Goal: Transaction & Acquisition: Purchase product/service

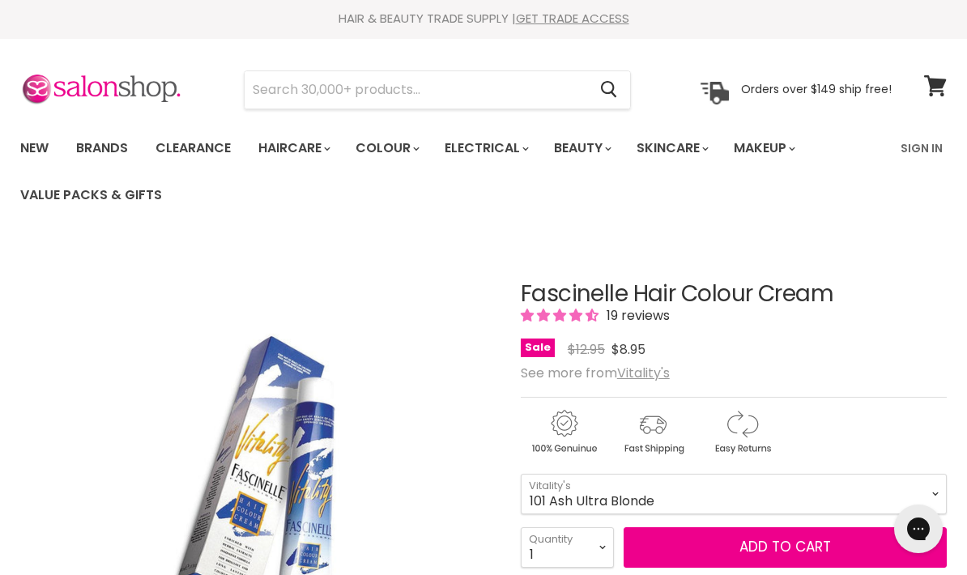
scroll to position [13, 0]
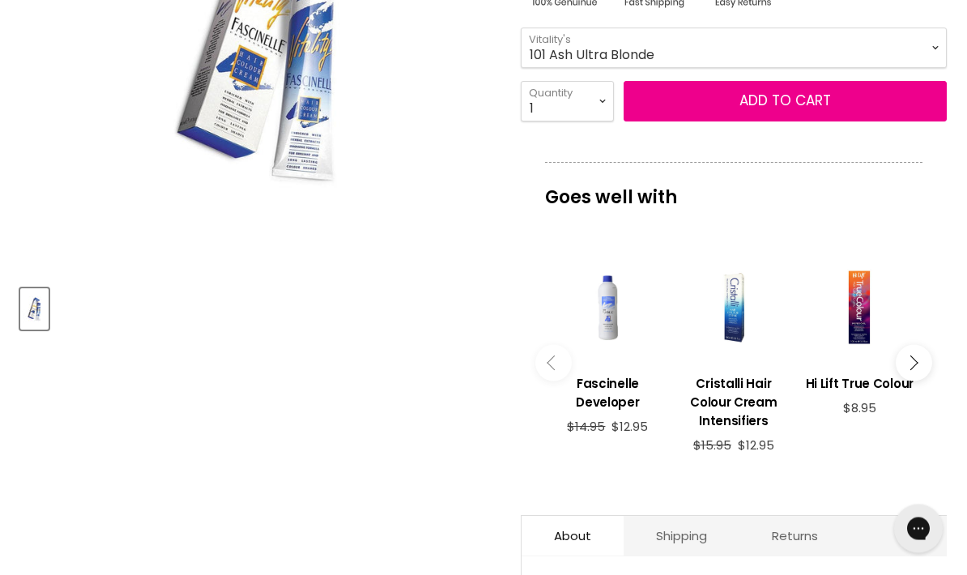
scroll to position [449, 0]
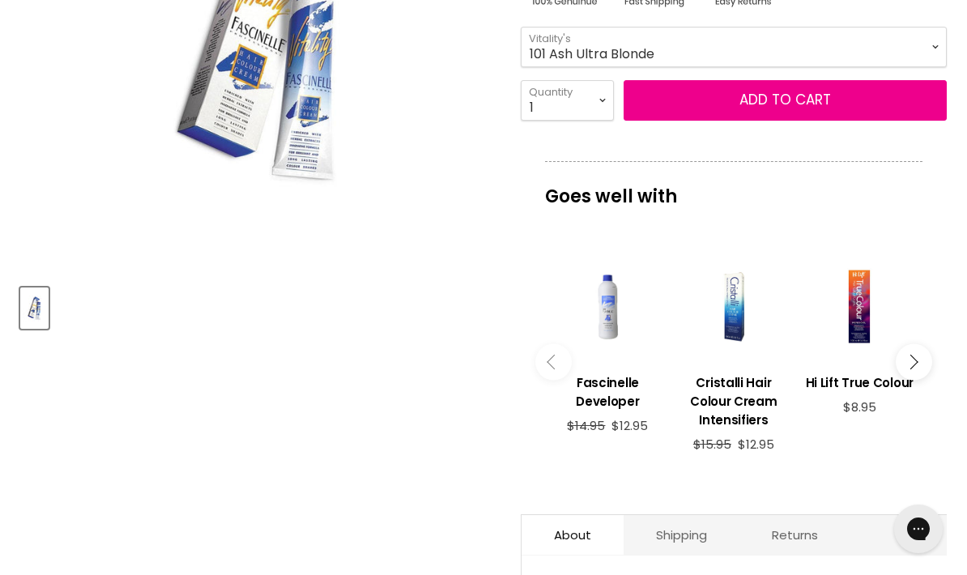
click at [611, 312] on div "Main content" at bounding box center [607, 306] width 109 height 109
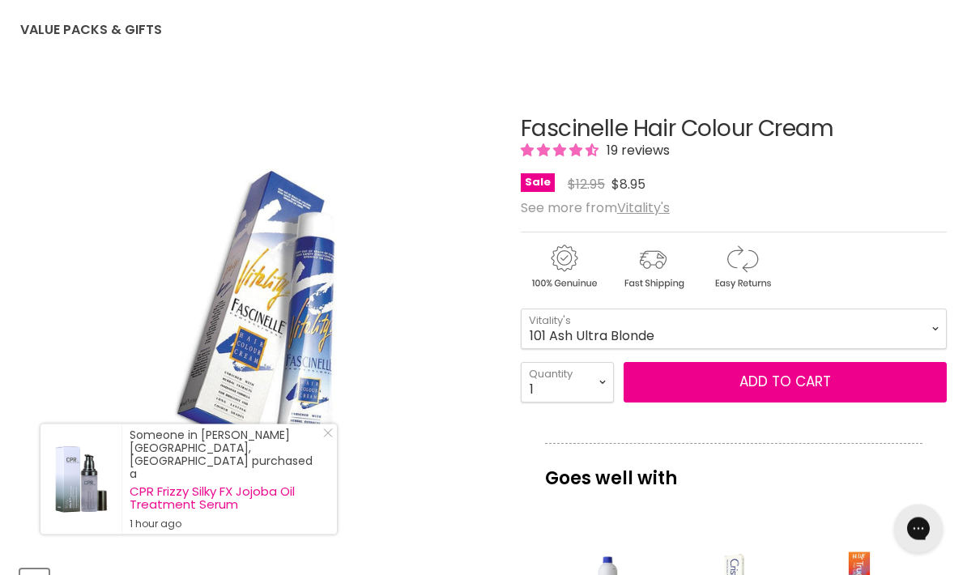
scroll to position [170, 0]
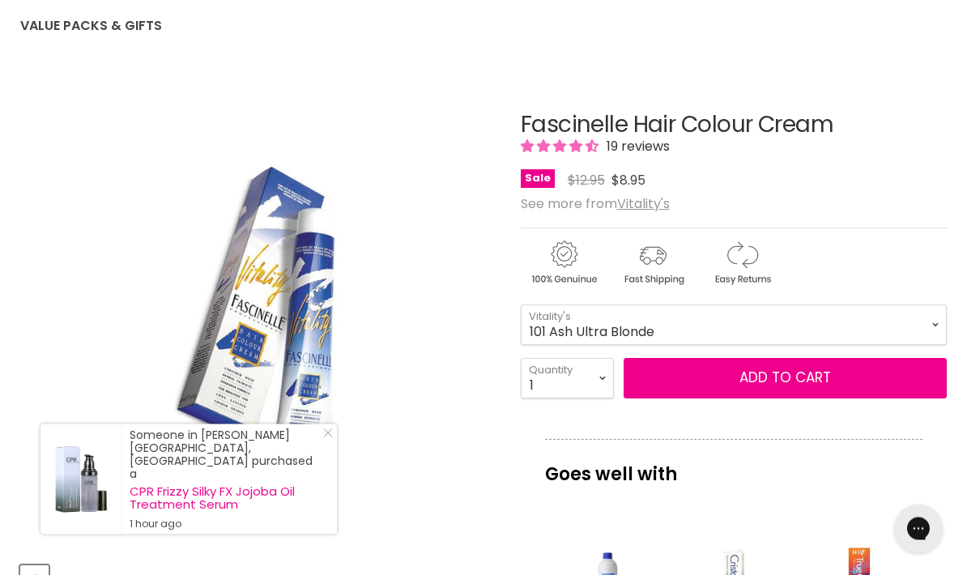
click at [802, 372] on span "Add to cart" at bounding box center [785, 377] width 92 height 19
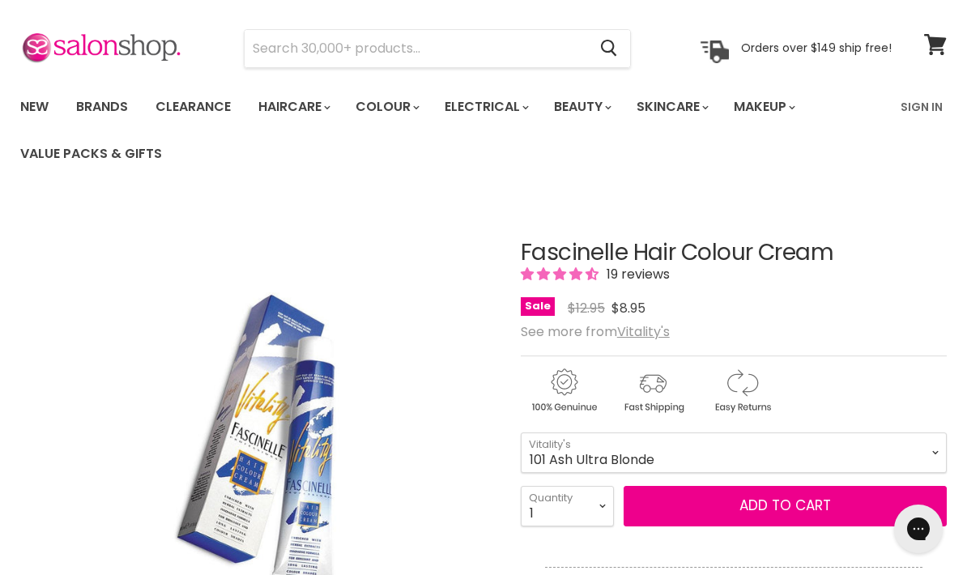
scroll to position [0, 0]
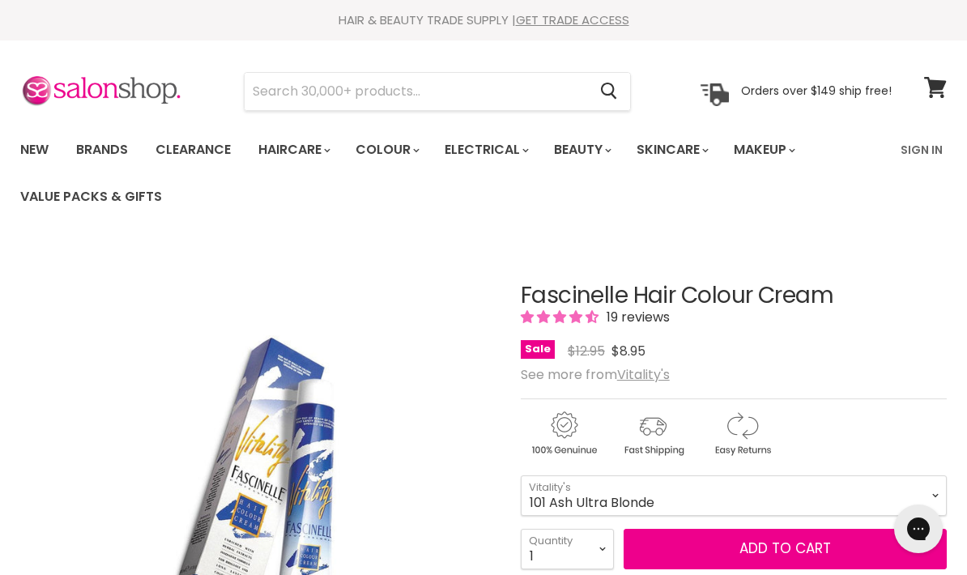
click at [941, 142] on link "Sign In" at bounding box center [922, 150] width 62 height 34
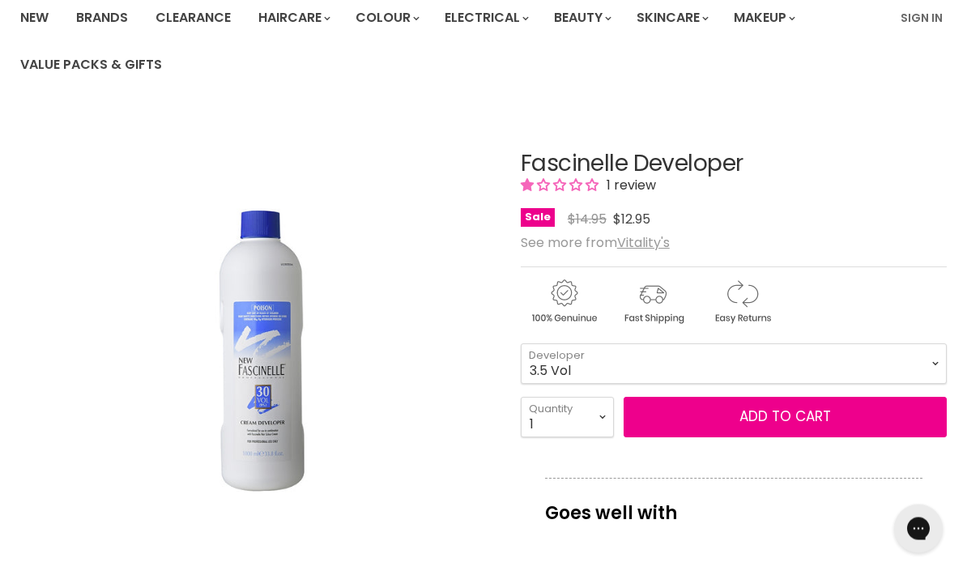
scroll to position [132, 0]
click at [938, 354] on select "3.5 Vol 10 Vol 20 Vol 30 Vol 40 Vol" at bounding box center [734, 363] width 426 height 40
select select "30 Vol"
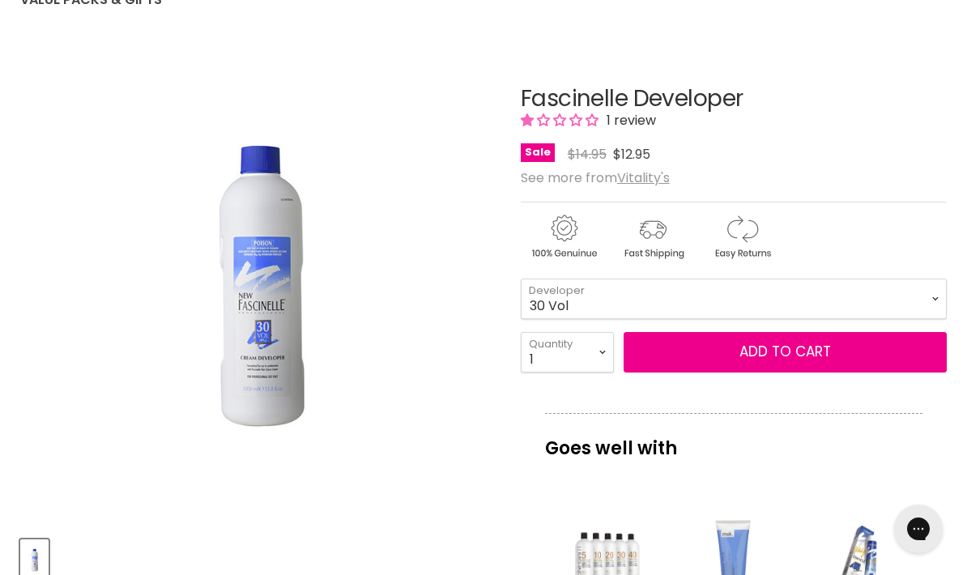
click at [636, 111] on span "1 review" at bounding box center [629, 120] width 54 height 19
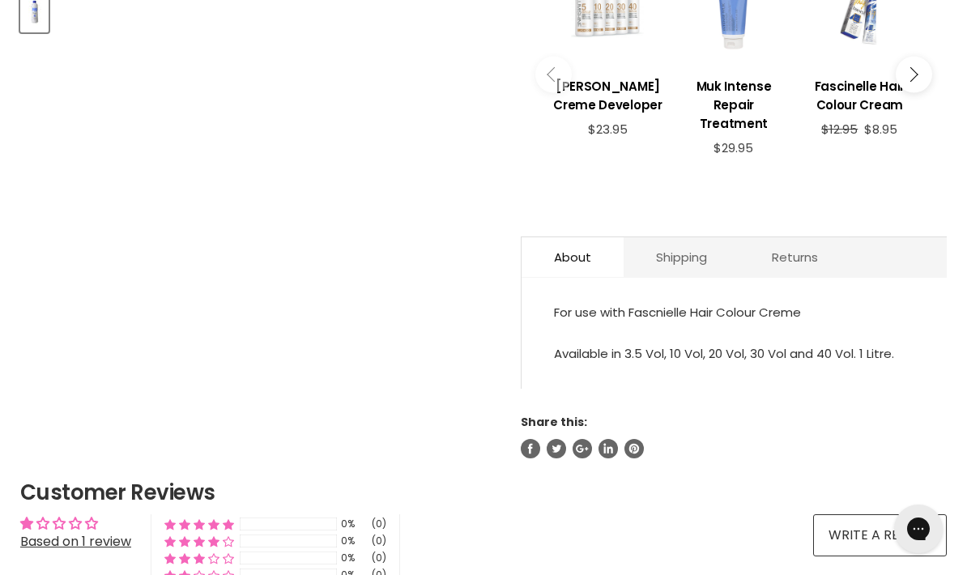
scroll to position [743, 0]
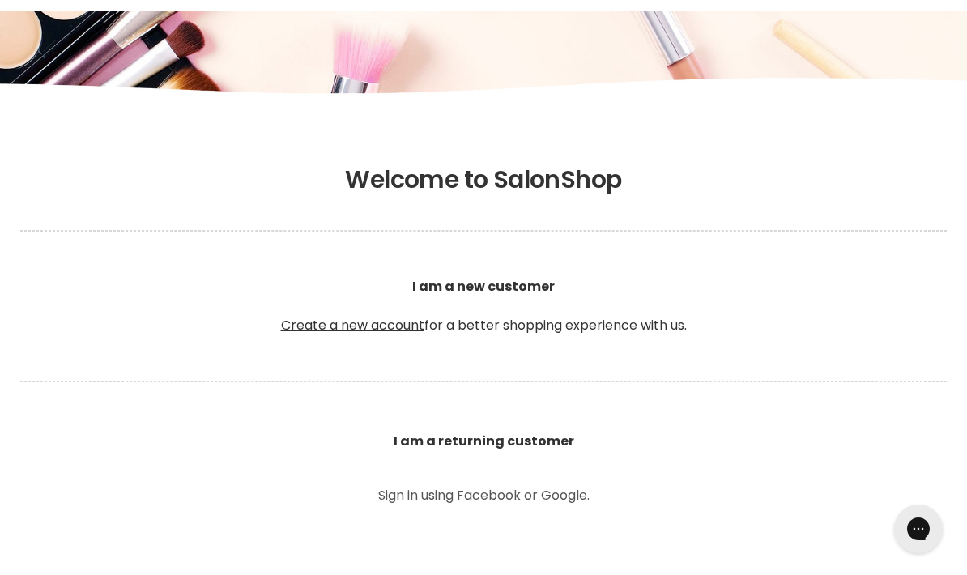
click at [375, 322] on link "Create a new account" at bounding box center [352, 325] width 143 height 19
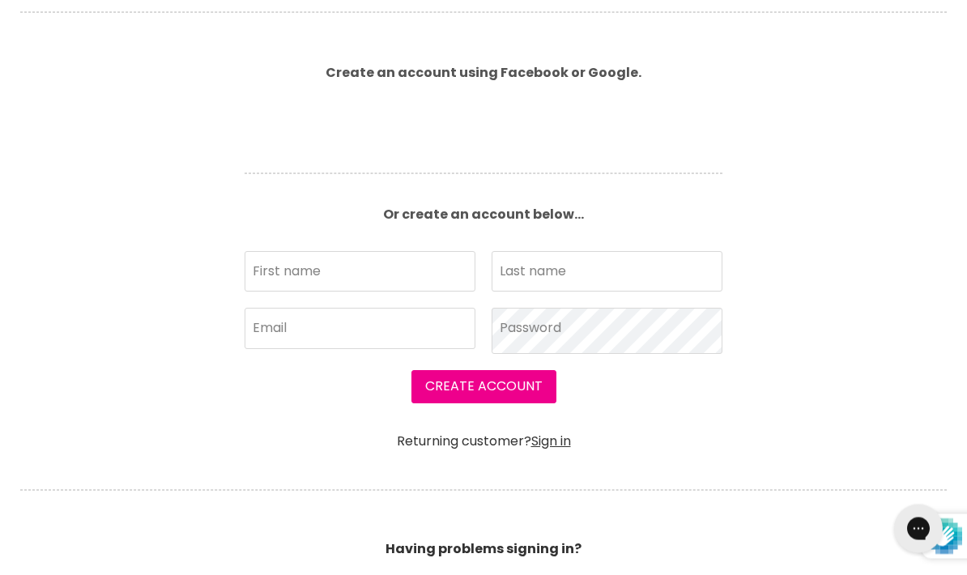
scroll to position [419, 0]
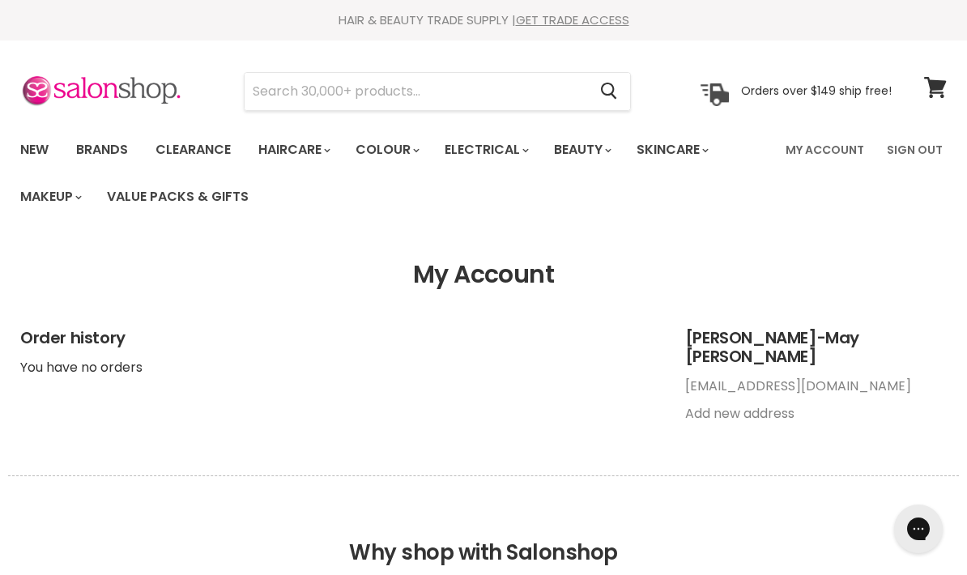
scroll to position [6, 0]
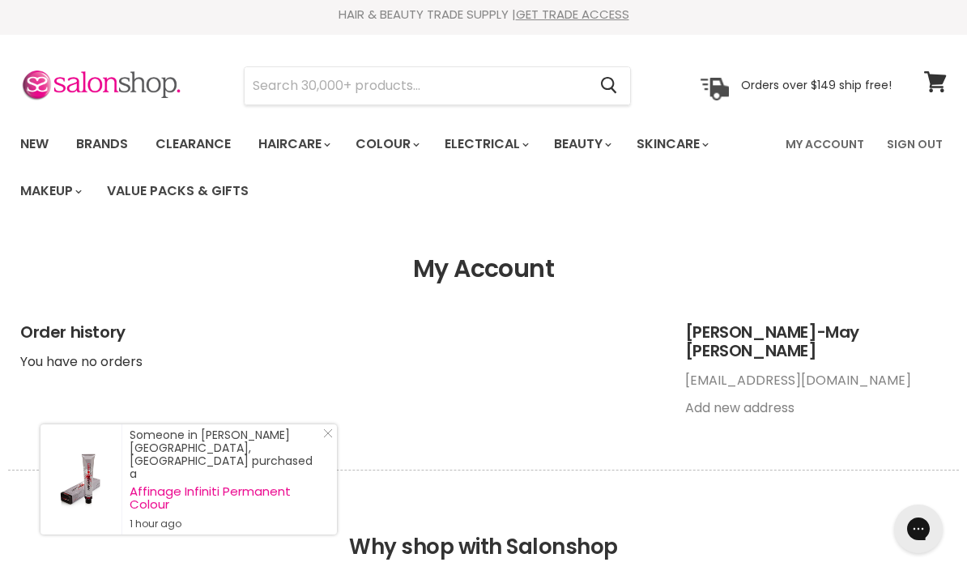
click at [201, 136] on link "Clearance" at bounding box center [193, 144] width 100 height 34
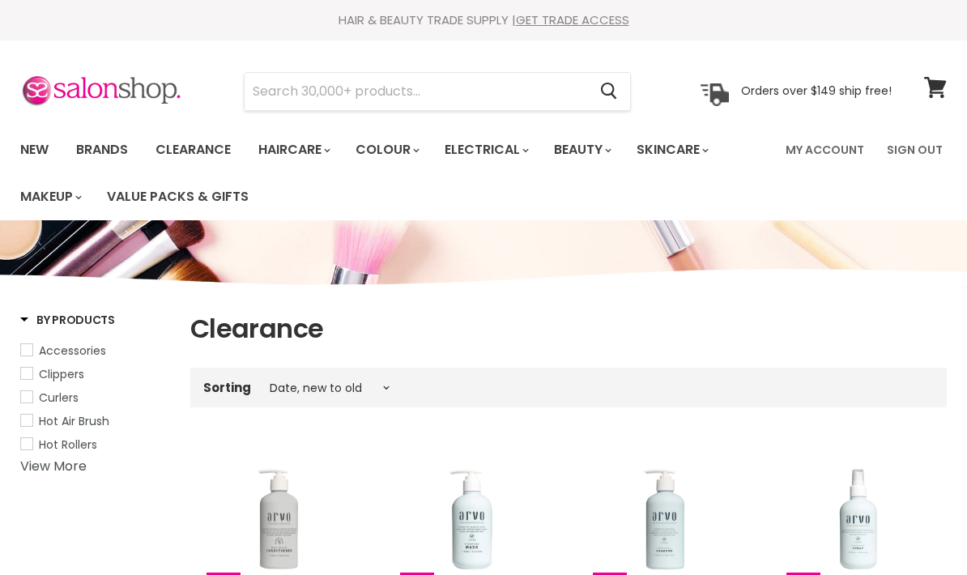
select select "created-descending"
click at [380, 83] on input "Search" at bounding box center [416, 91] width 343 height 37
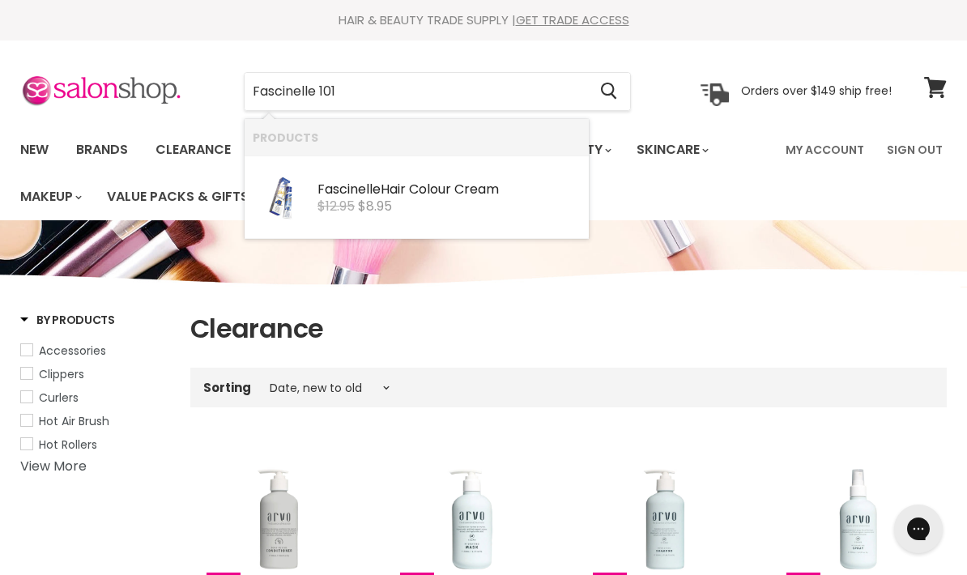
type input "Fascinelle 101"
click at [609, 87] on icon "Search" at bounding box center [609, 91] width 16 height 17
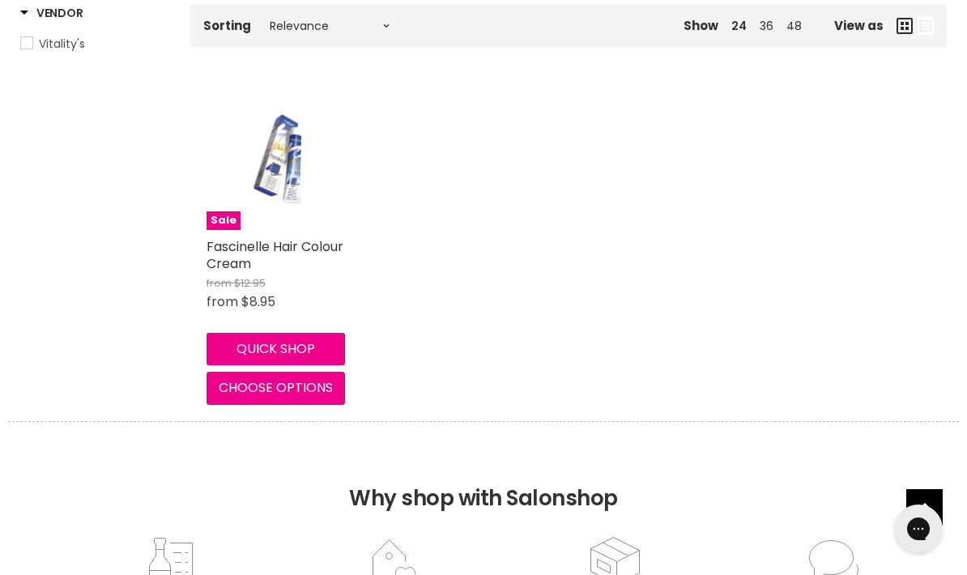
scroll to position [317, 0]
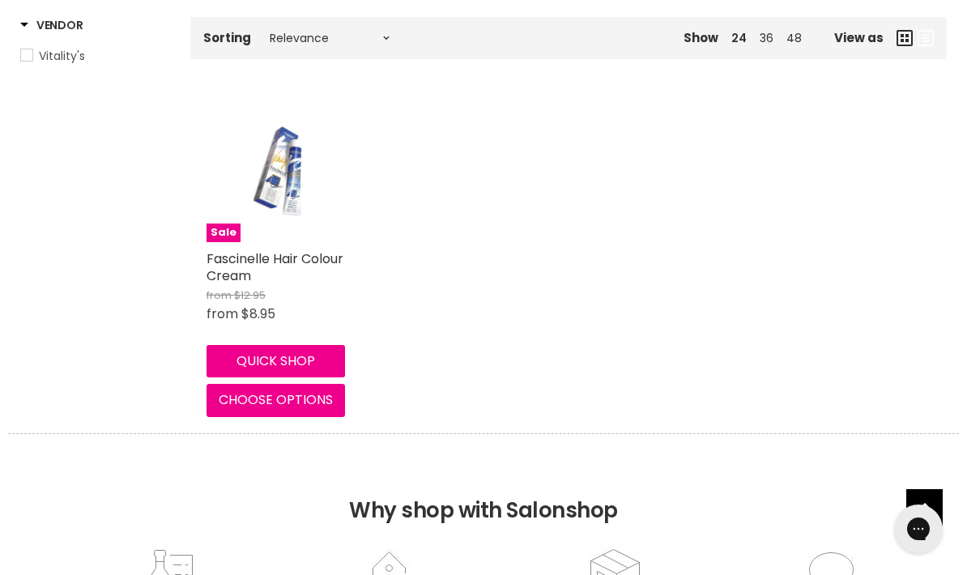
click at [283, 265] on link "Fascinelle Hair Colour Cream" at bounding box center [274, 267] width 137 height 36
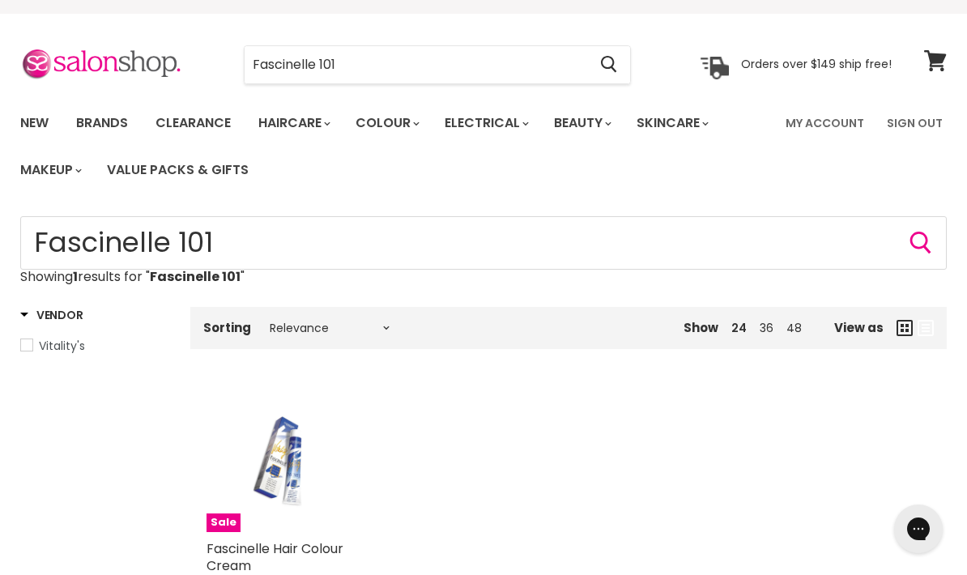
click at [369, 66] on input "Fascinelle 101" at bounding box center [416, 64] width 343 height 37
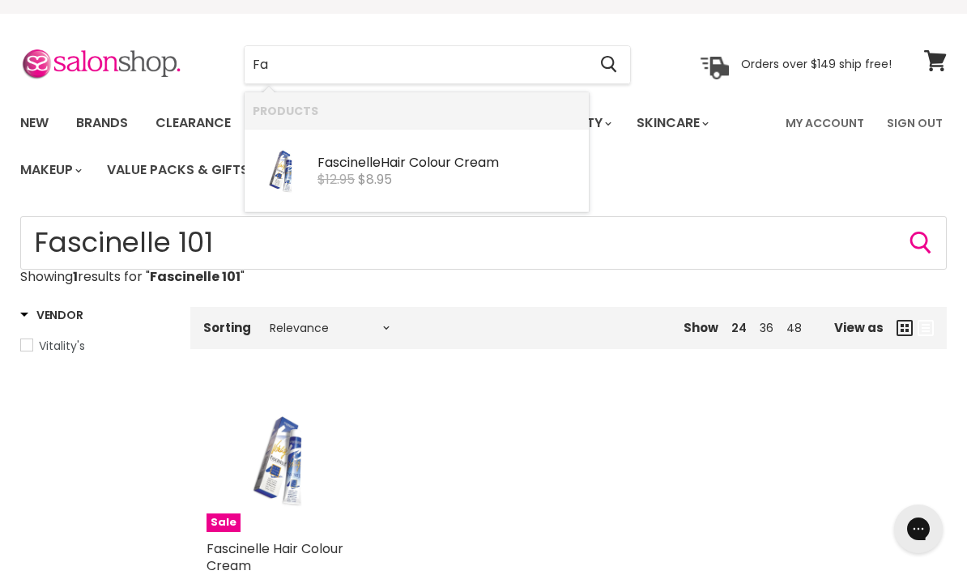
type input "F"
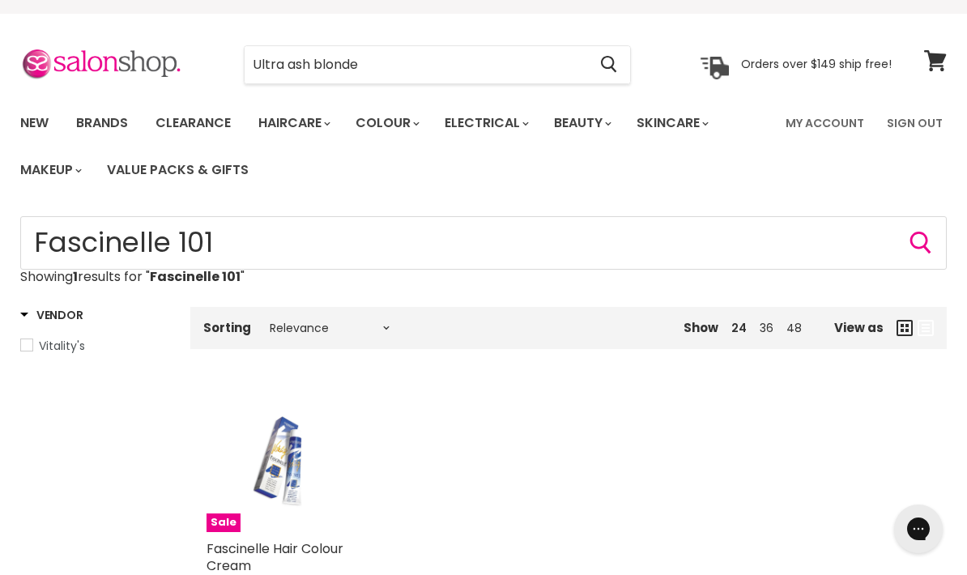
type input "Ultra ash blonde"
click at [613, 55] on span "Search" at bounding box center [609, 62] width 16 height 17
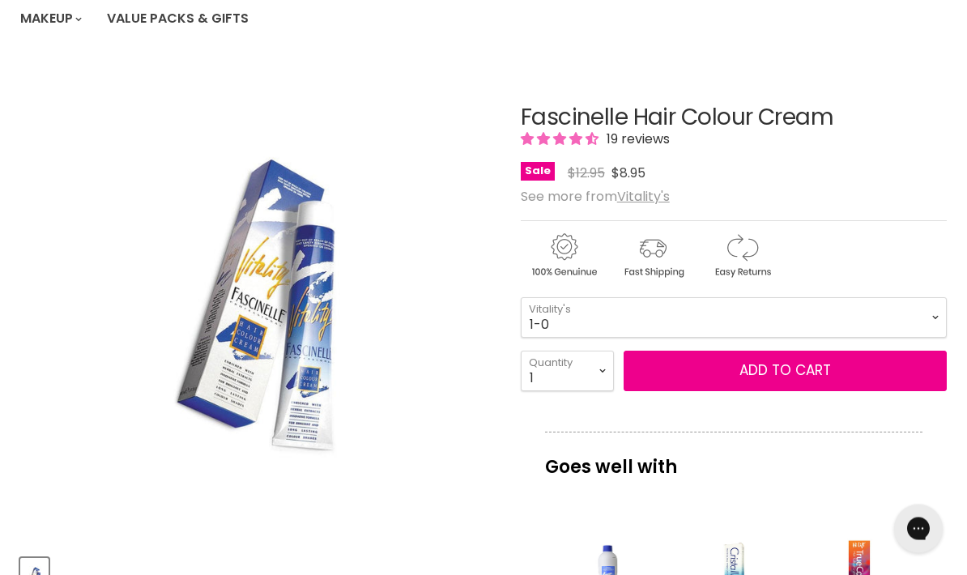
scroll to position [178, 0]
click at [940, 309] on select "1-0 2-10 3-0 4-0 5-0 6-0 7-0 8-0 9-0 10-0 5-00 6-00 7-00 8-00 9-00" at bounding box center [734, 317] width 426 height 40
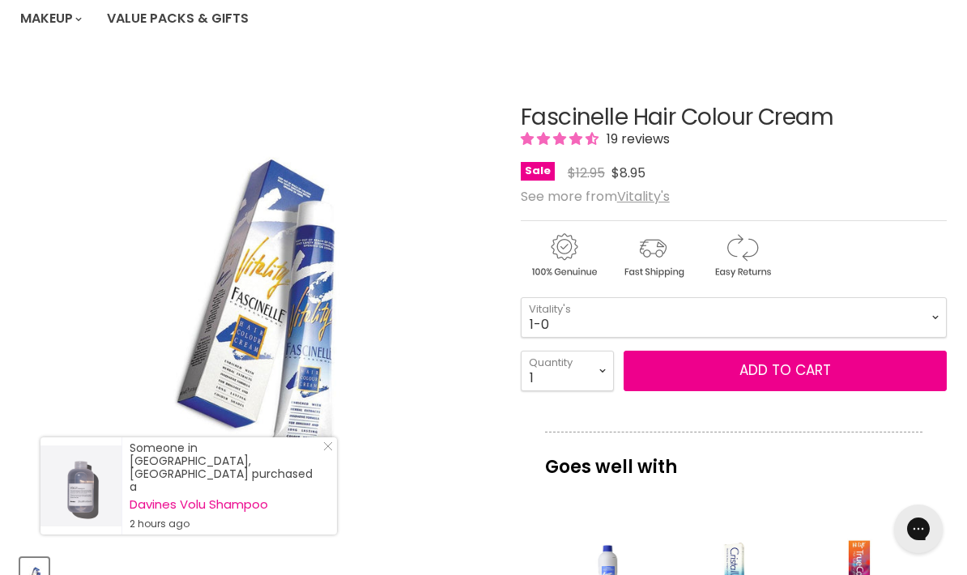
click at [330, 451] on icon "Close Icon" at bounding box center [328, 446] width 10 height 10
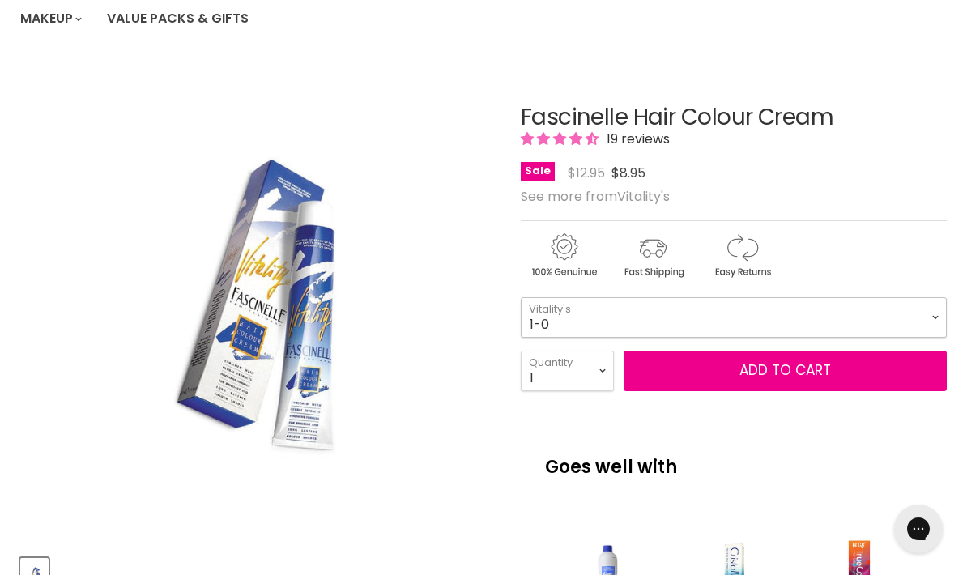
click at [937, 313] on select "1-0 2-10 3-0 4-0 5-0 6-0 7-0 8-0 9-0 10-0 5-00 6-00 7-00 8-00 9-00" at bounding box center [734, 317] width 426 height 40
click at [789, 368] on span "Add to cart" at bounding box center [785, 369] width 92 height 19
click at [815, 365] on span "Add to cart" at bounding box center [785, 369] width 92 height 19
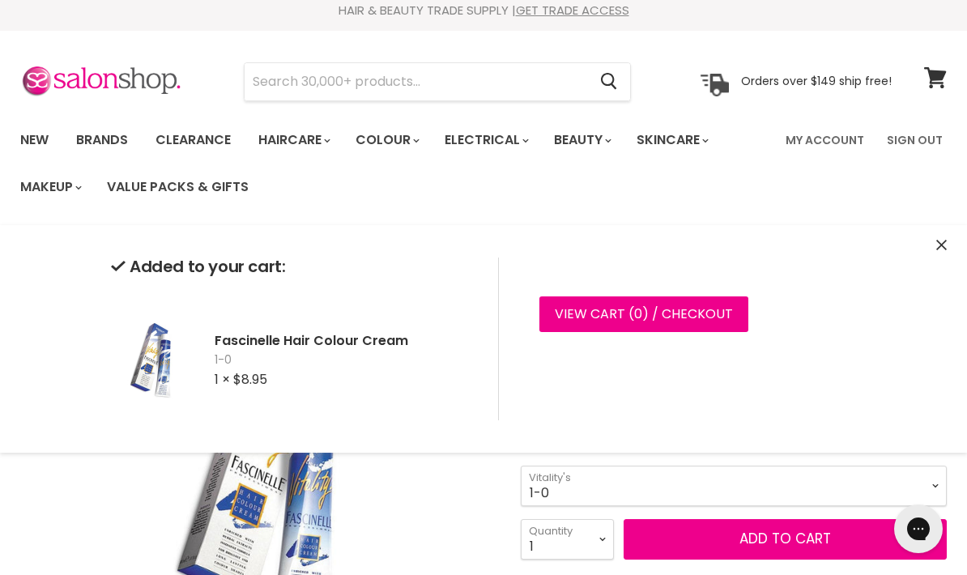
scroll to position [0, 0]
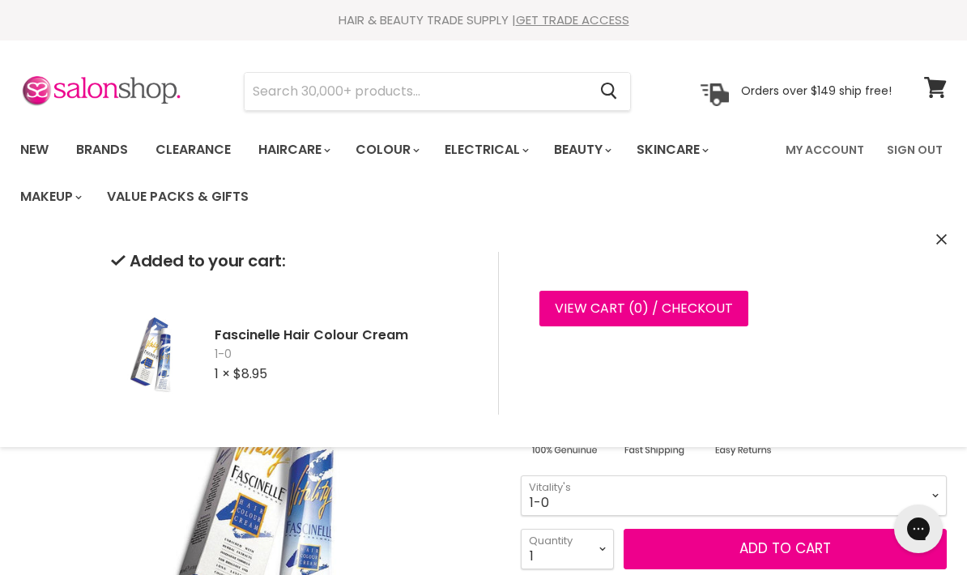
click at [369, 94] on input "Search" at bounding box center [416, 91] width 343 height 37
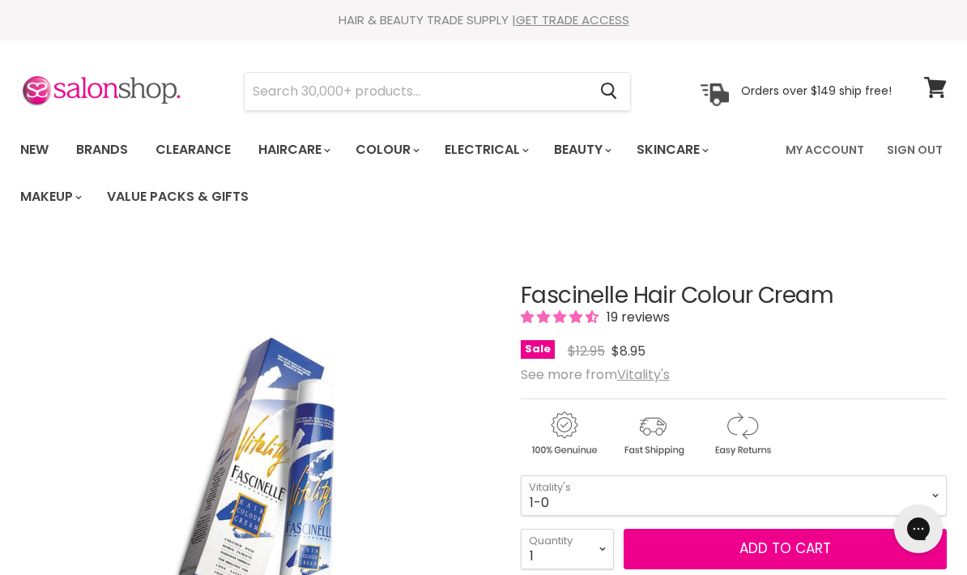
scroll to position [242, 0]
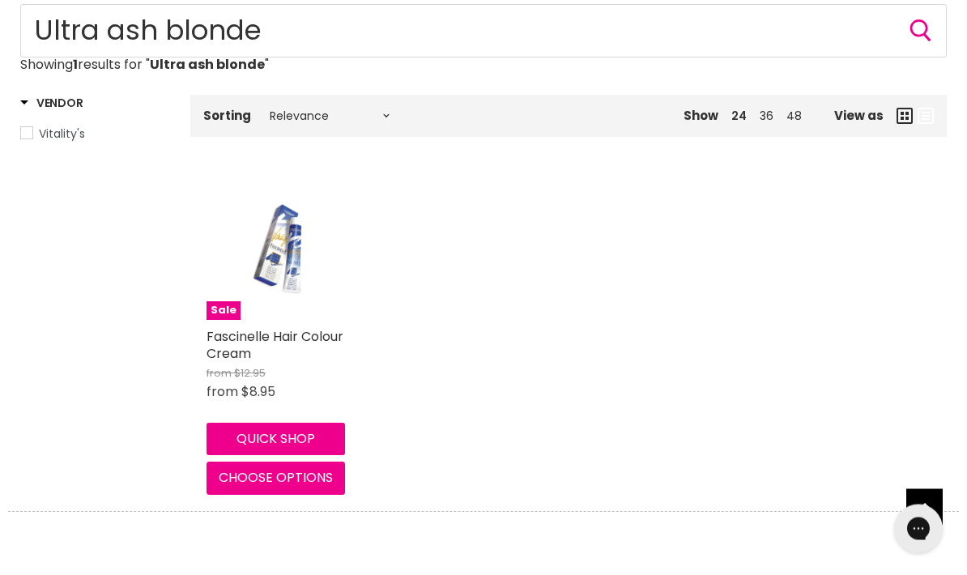
scroll to position [239, 0]
click at [292, 343] on link "Fascinelle Hair Colour Cream" at bounding box center [274, 345] width 137 height 36
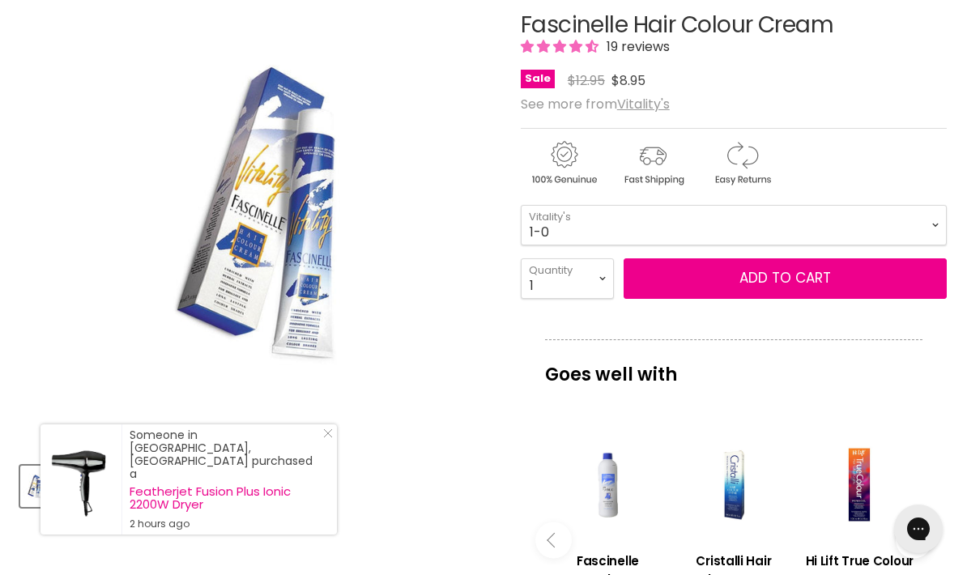
scroll to position [282, 0]
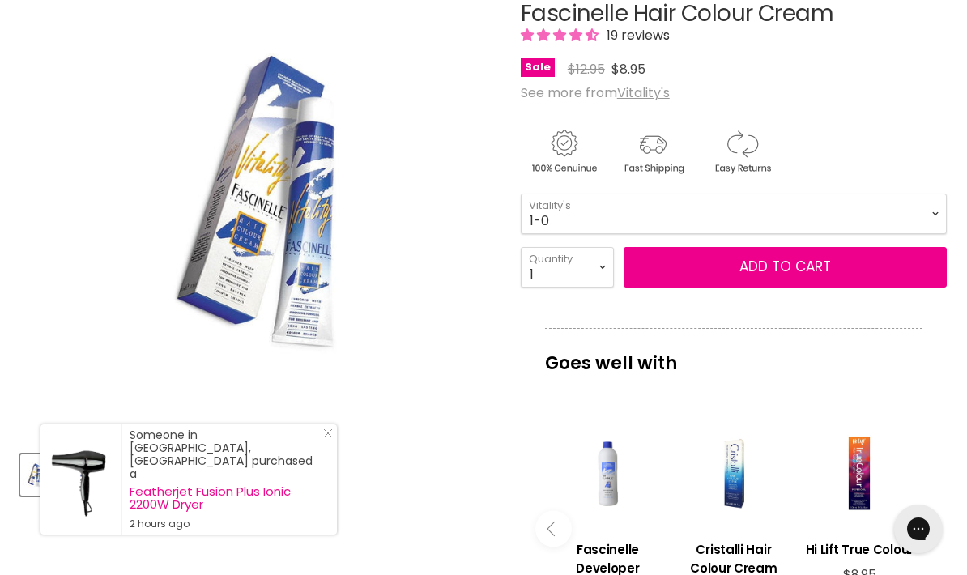
click at [335, 459] on div "Someone in Redfern, Australia purchased a Featherjet Fusion Plus Ionic 2200W Dr…" at bounding box center [188, 479] width 296 height 110
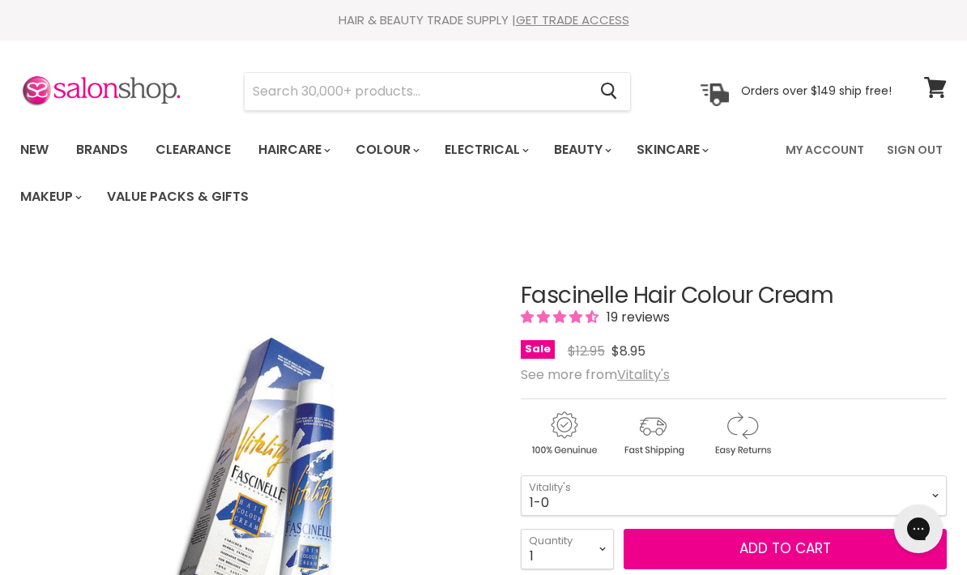
scroll to position [30, 0]
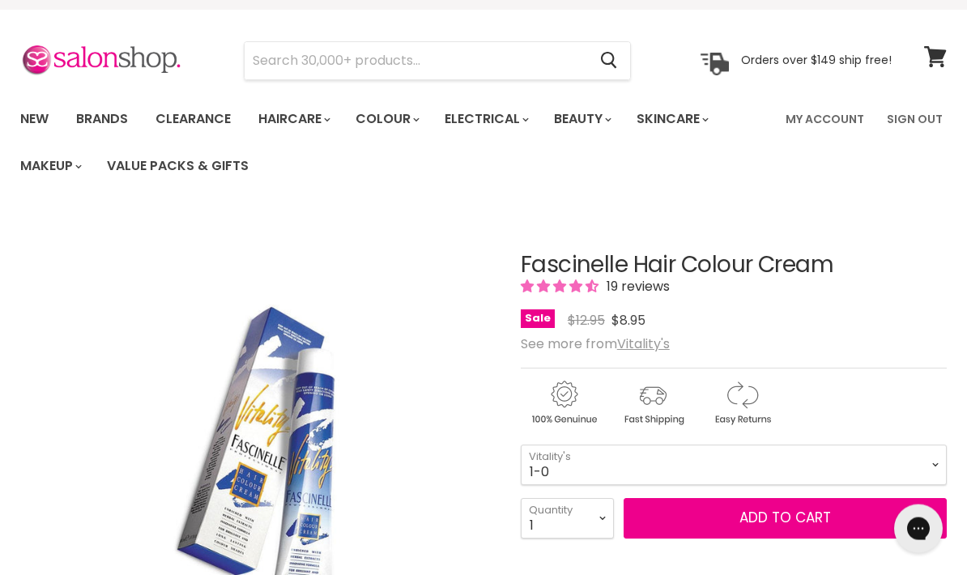
click at [812, 513] on span "Add to cart" at bounding box center [785, 518] width 92 height 19
click at [835, 518] on button "Add to cart" at bounding box center [785, 519] width 323 height 40
click at [929, 62] on icon at bounding box center [935, 56] width 23 height 21
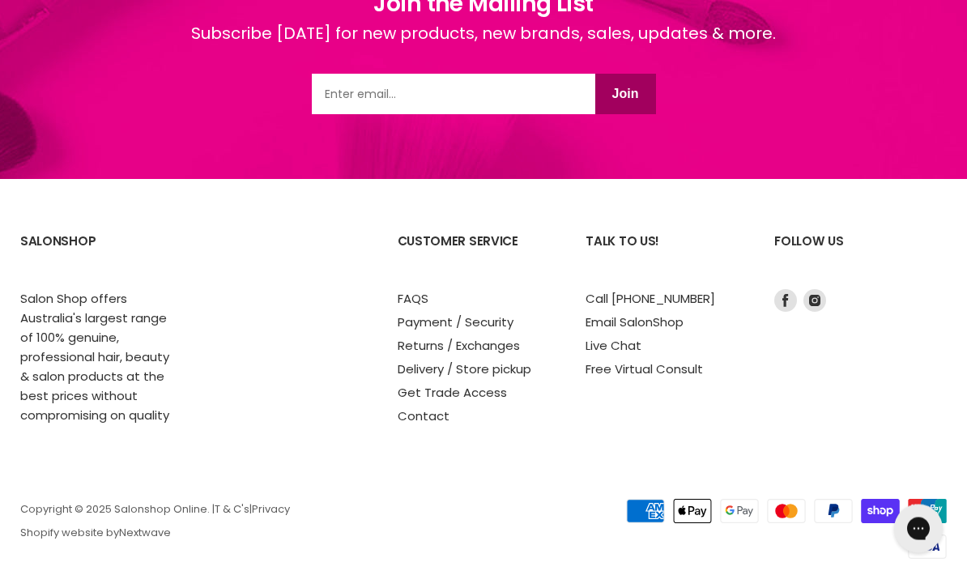
scroll to position [888, 0]
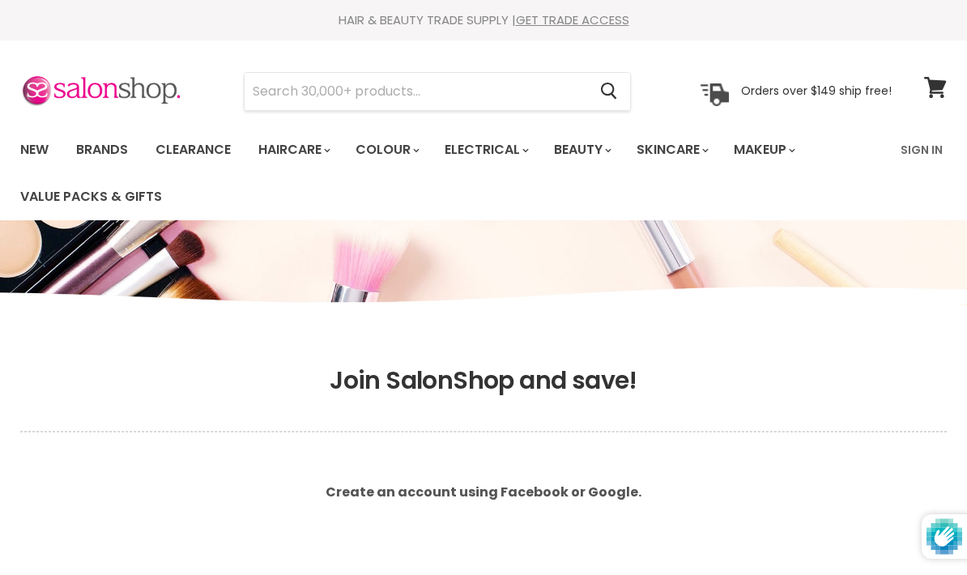
scroll to position [484, 0]
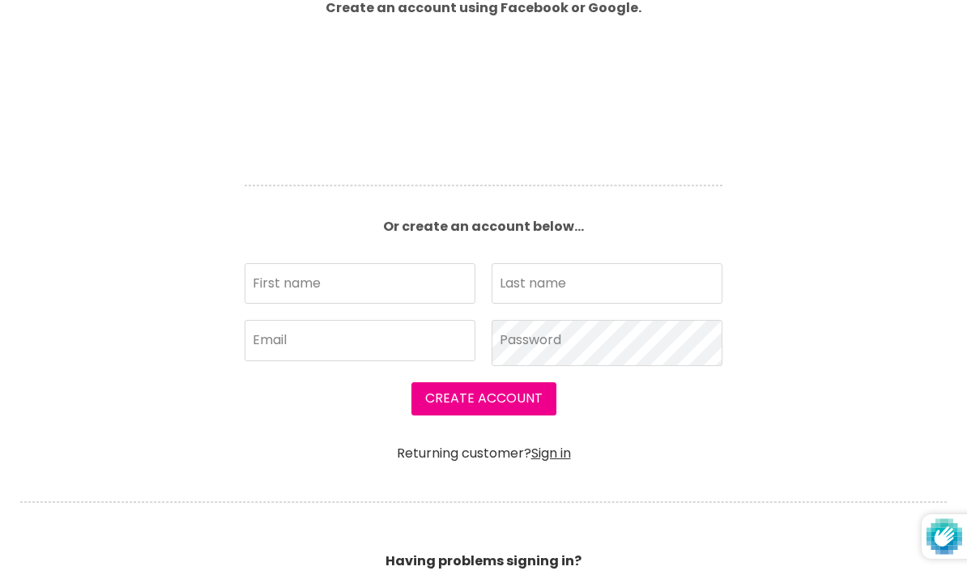
click at [766, 66] on section "Join SalonShop and save! Create an account using Facebook or Google. Or create …" at bounding box center [483, 287] width 967 height 924
